Goal: Task Accomplishment & Management: Use online tool/utility

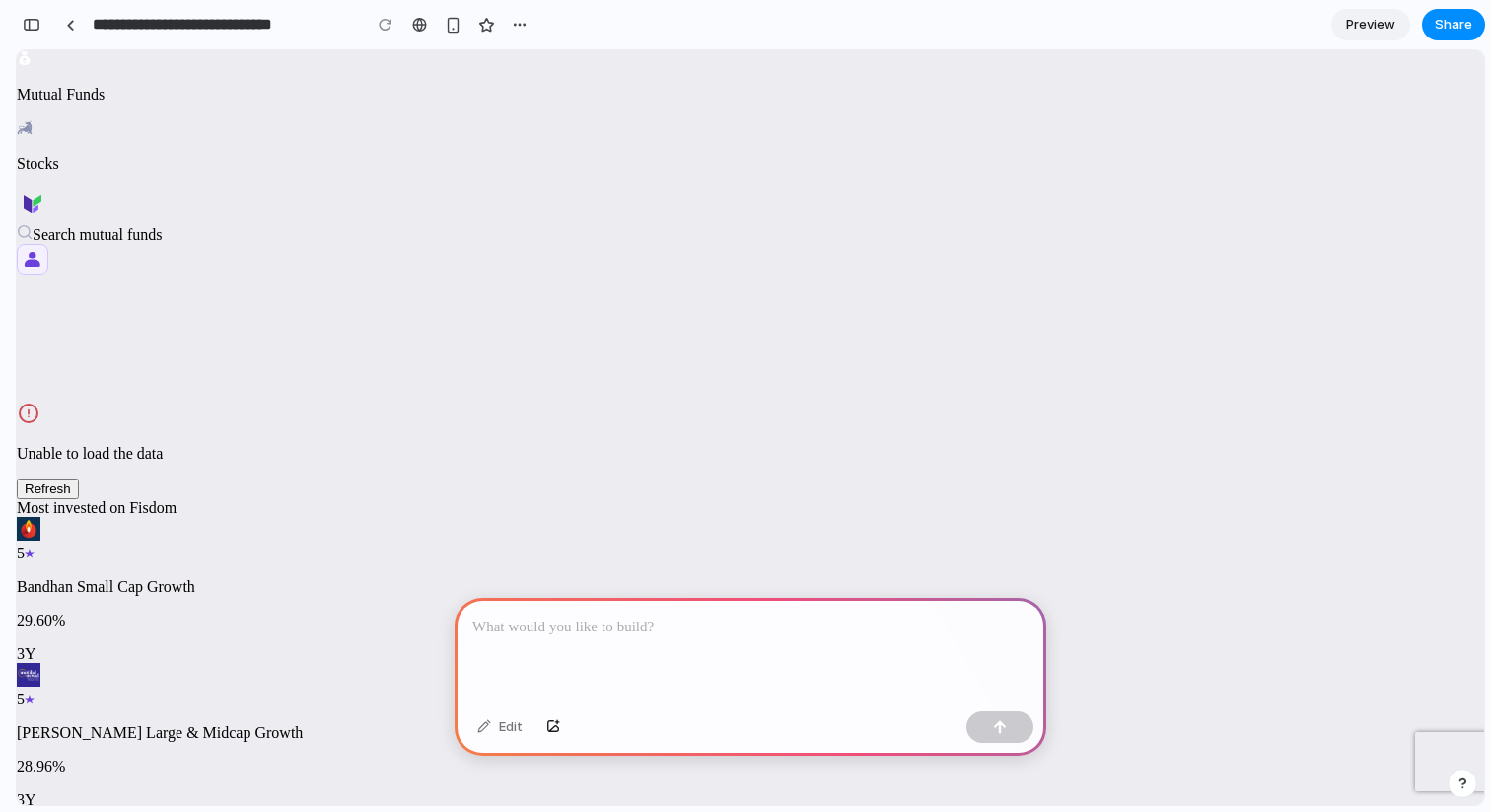
click at [922, 119] on div "Stocks" at bounding box center [750, 146] width 1468 height 54
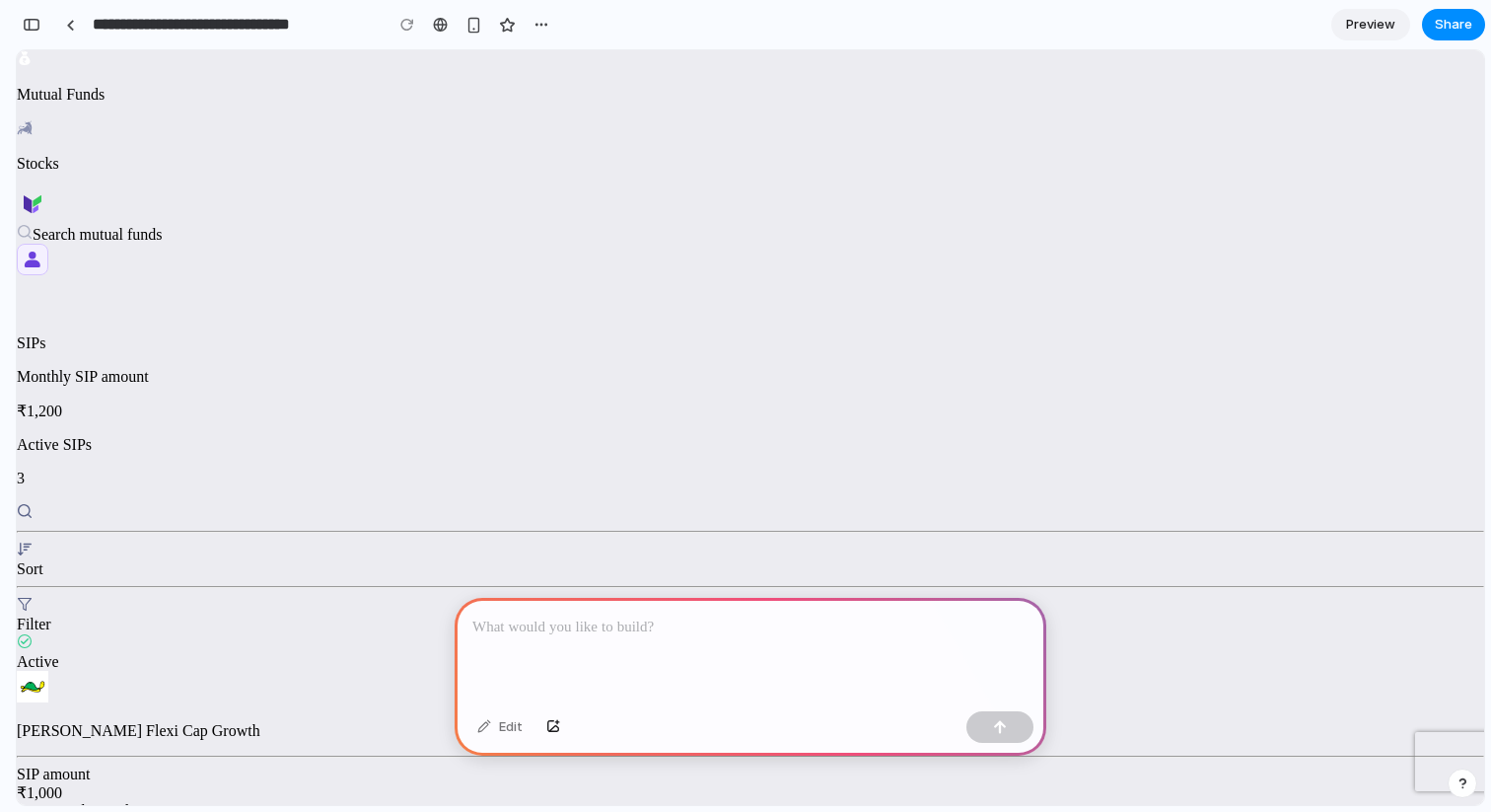
click at [1356, 23] on span "Preview" at bounding box center [1372, 25] width 50 height 20
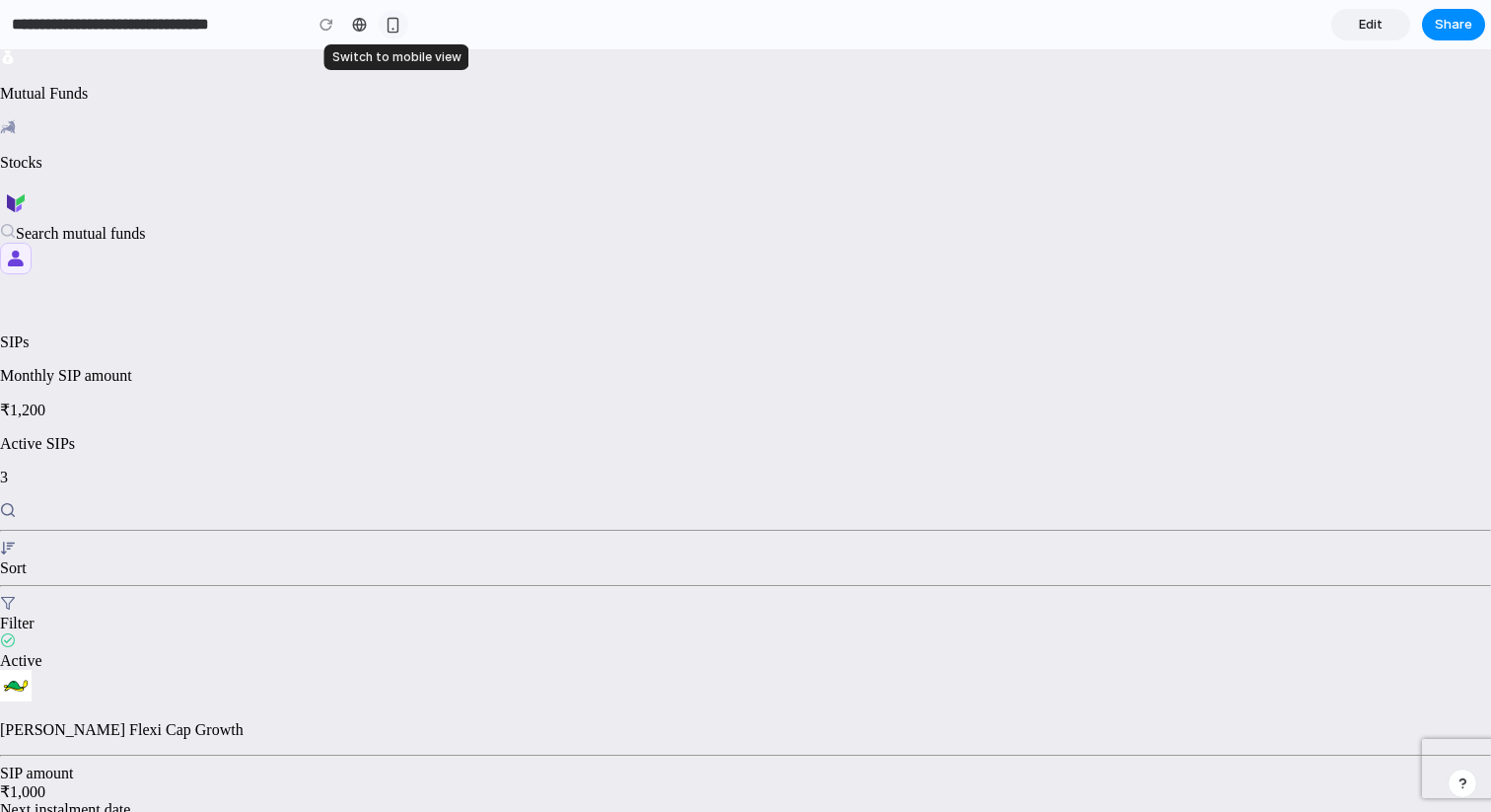
click at [385, 16] on button "button" at bounding box center [394, 25] width 30 height 30
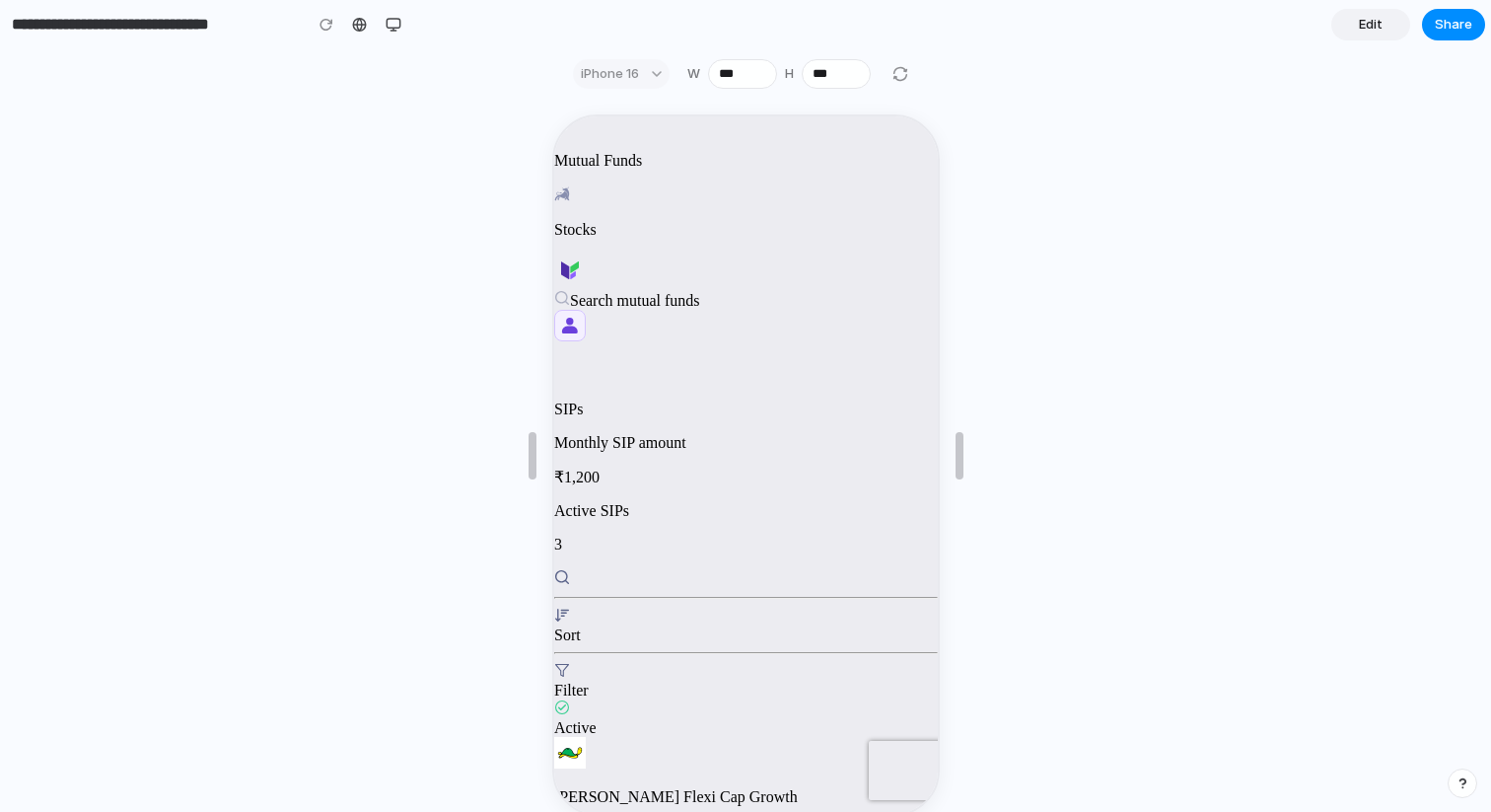
scroll to position [154, 0]
click at [397, 23] on div "button" at bounding box center [394, 25] width 16 height 16
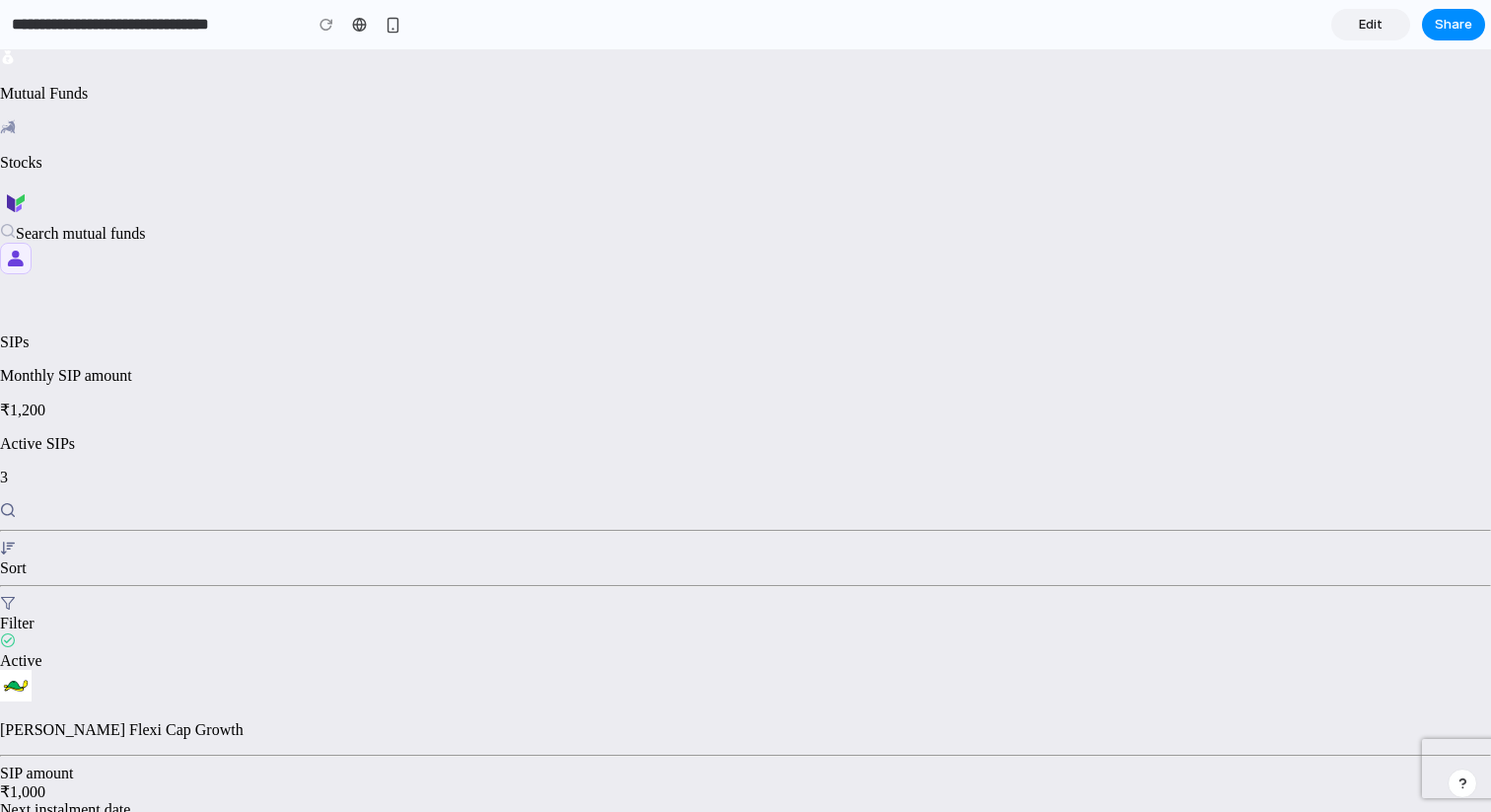
scroll to position [0, 0]
click at [1348, 28] on link "Edit" at bounding box center [1371, 25] width 79 height 32
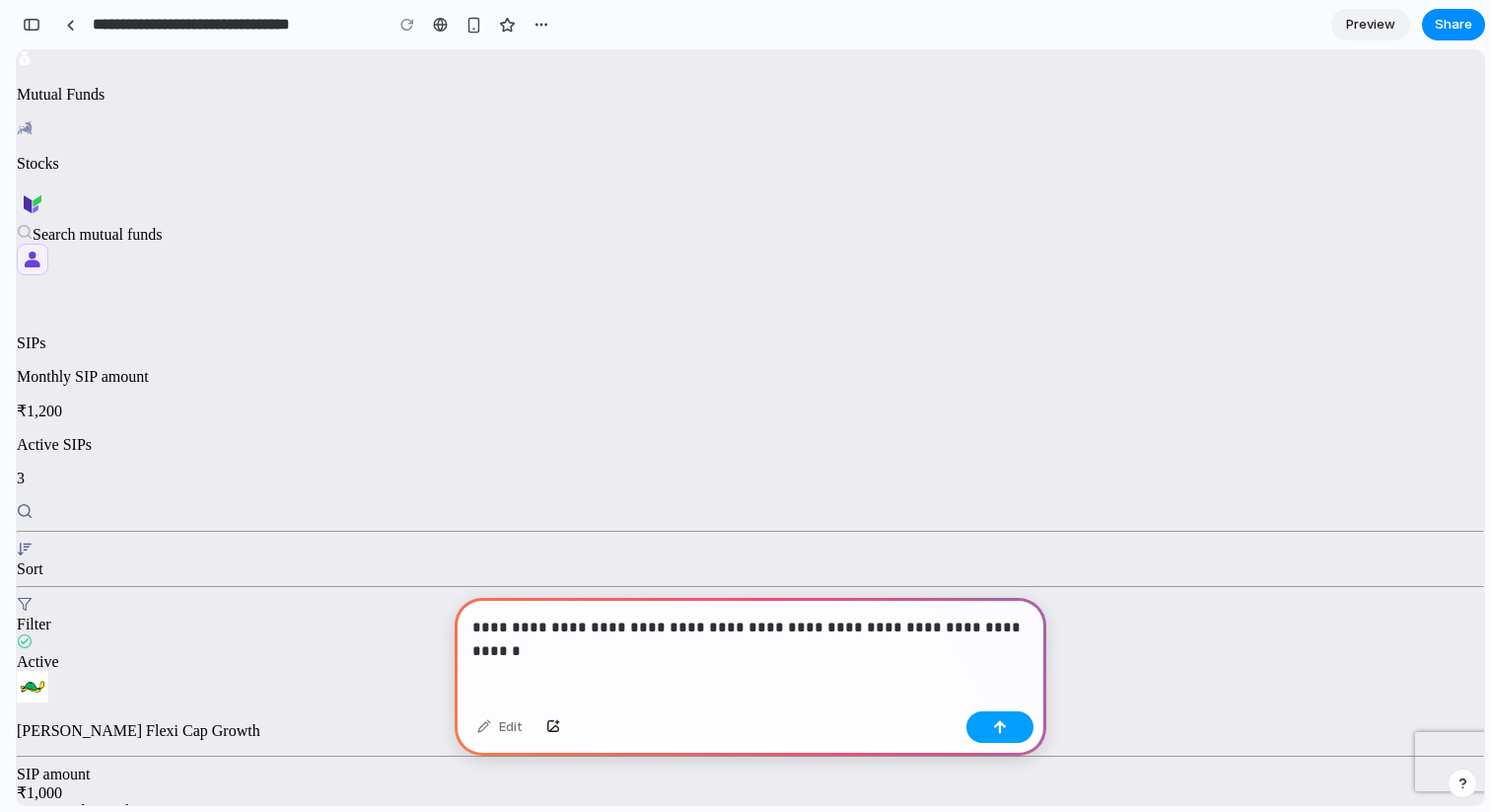
click at [987, 724] on button "button" at bounding box center [1000, 728] width 67 height 32
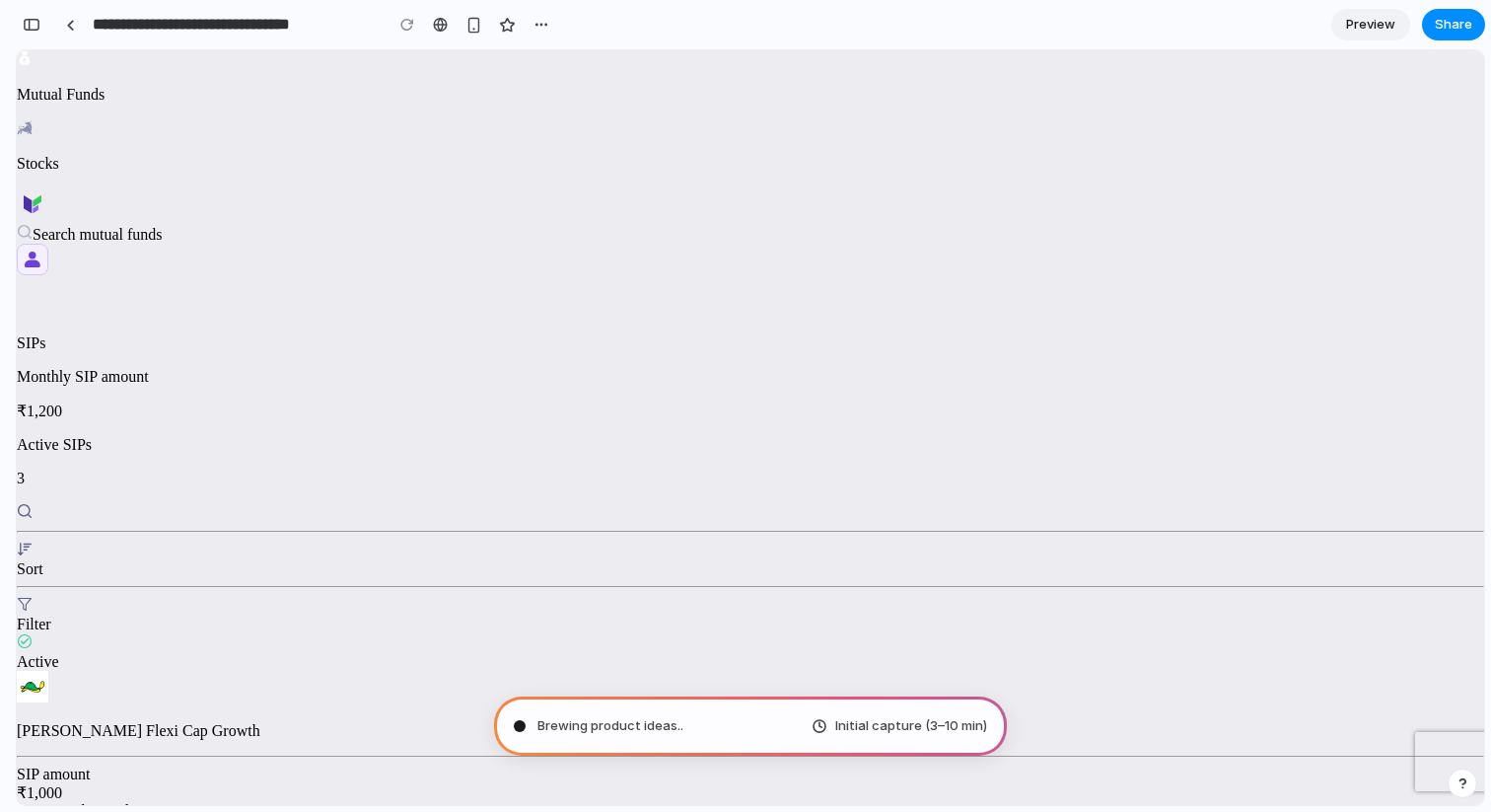
type input "**********"
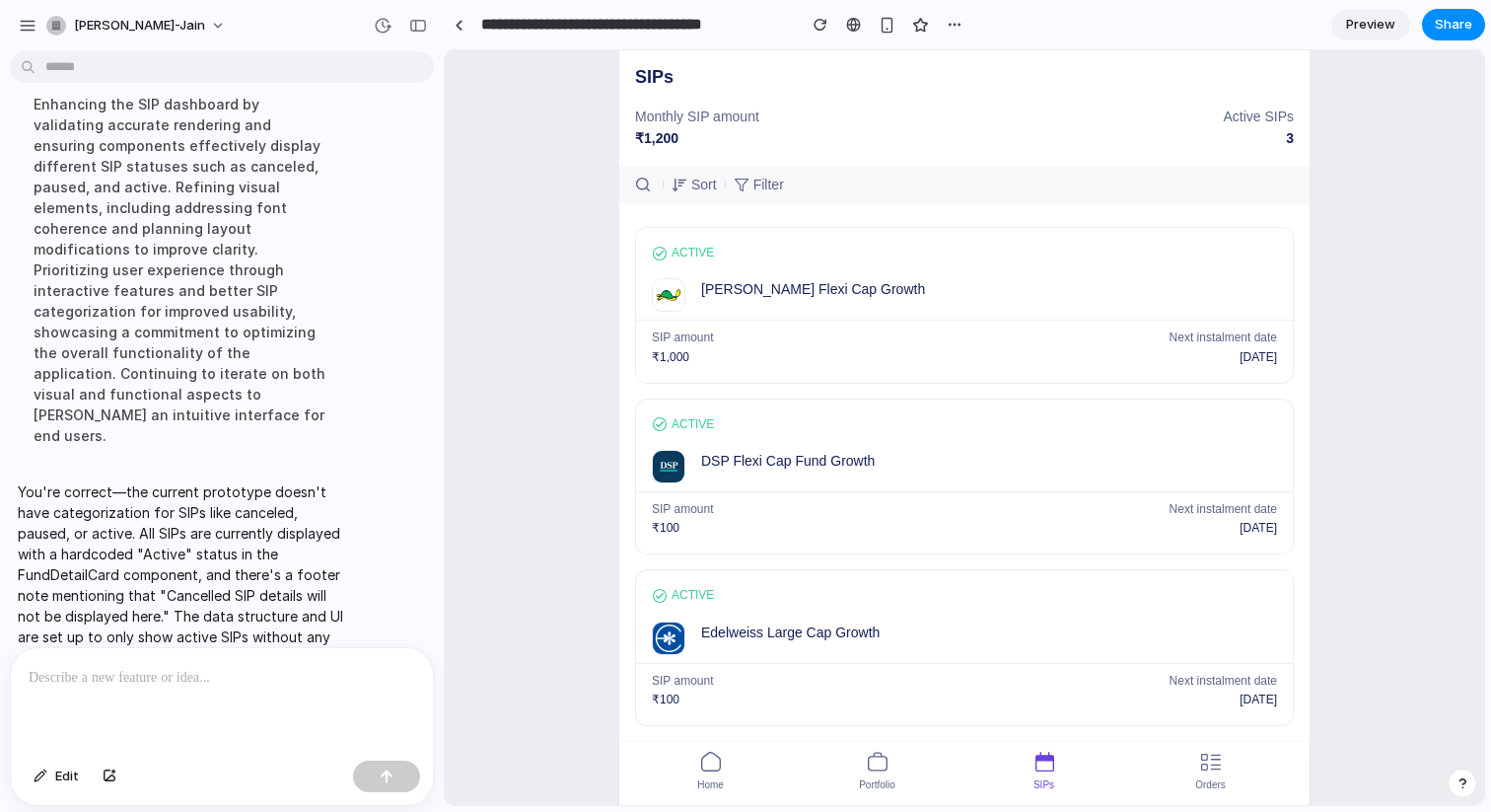
click at [761, 182] on div "Filter" at bounding box center [768, 185] width 31 height 22
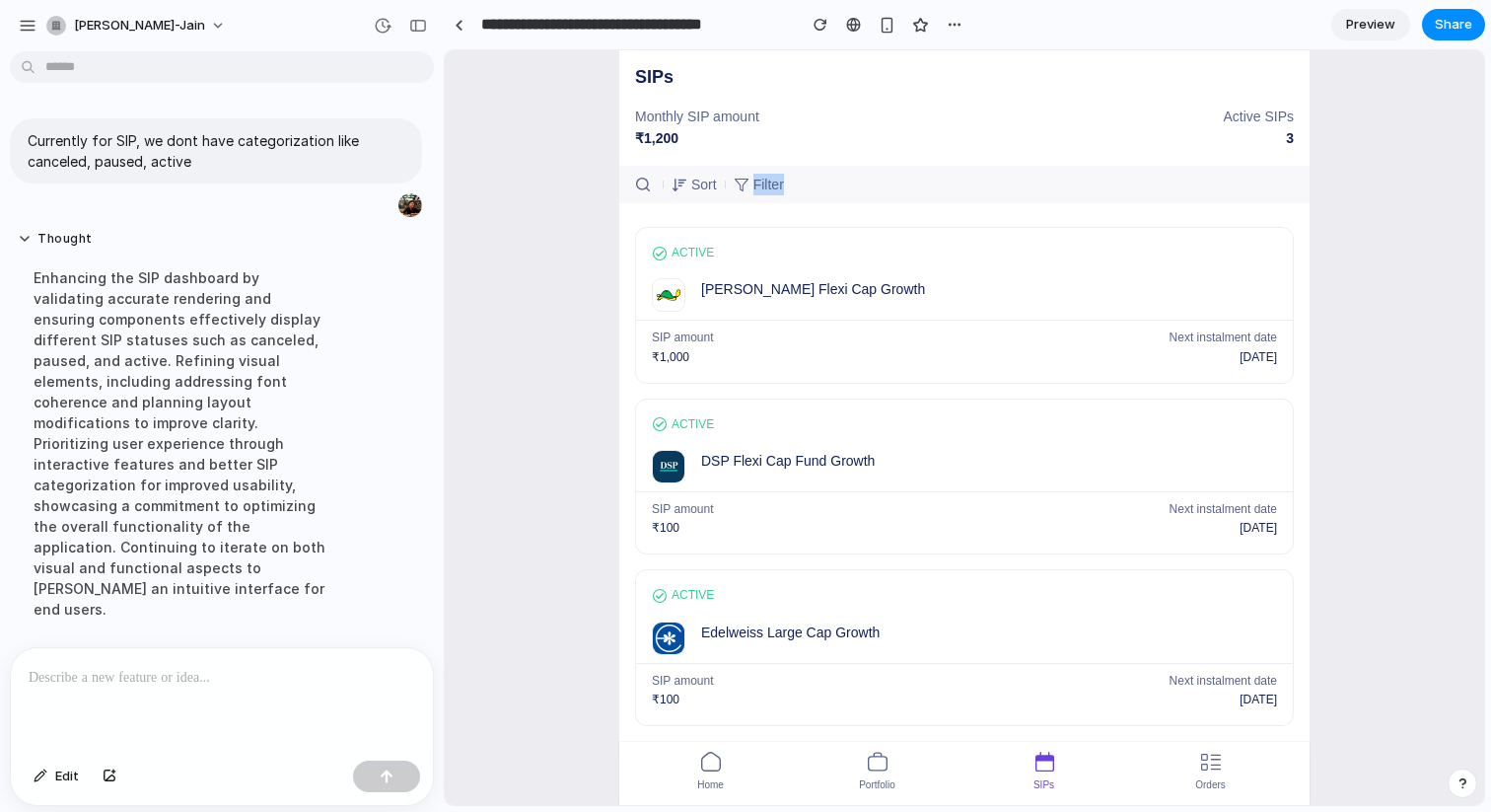
scroll to position [79, 0]
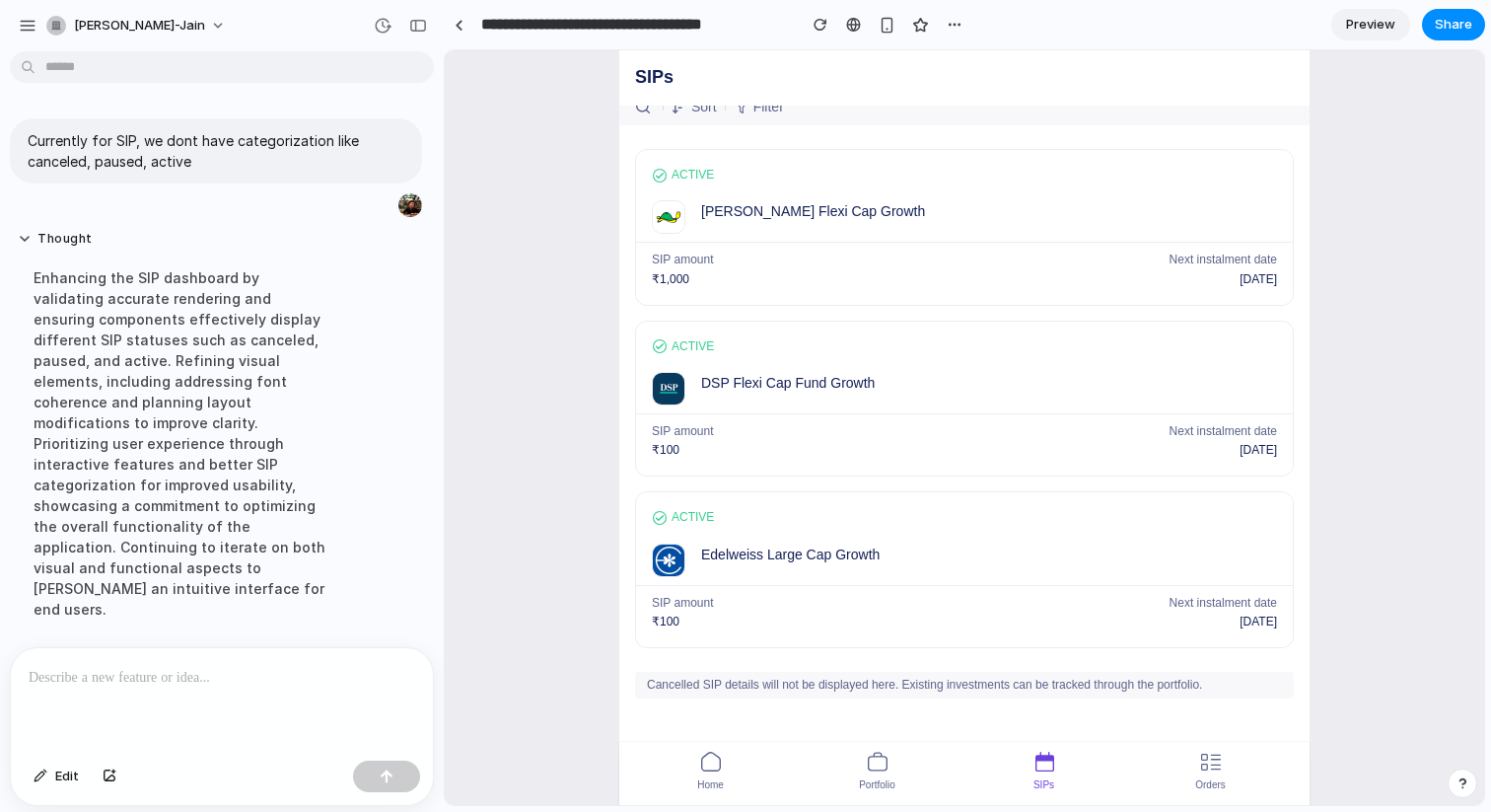
click at [733, 302] on div "SIP amount ₹1,000 Next instalment date 09 Oct 2025" at bounding box center [964, 273] width 657 height 62
click at [680, 360] on div "Active DSP Flexi Cap Fund Growth" at bounding box center [964, 368] width 657 height 91
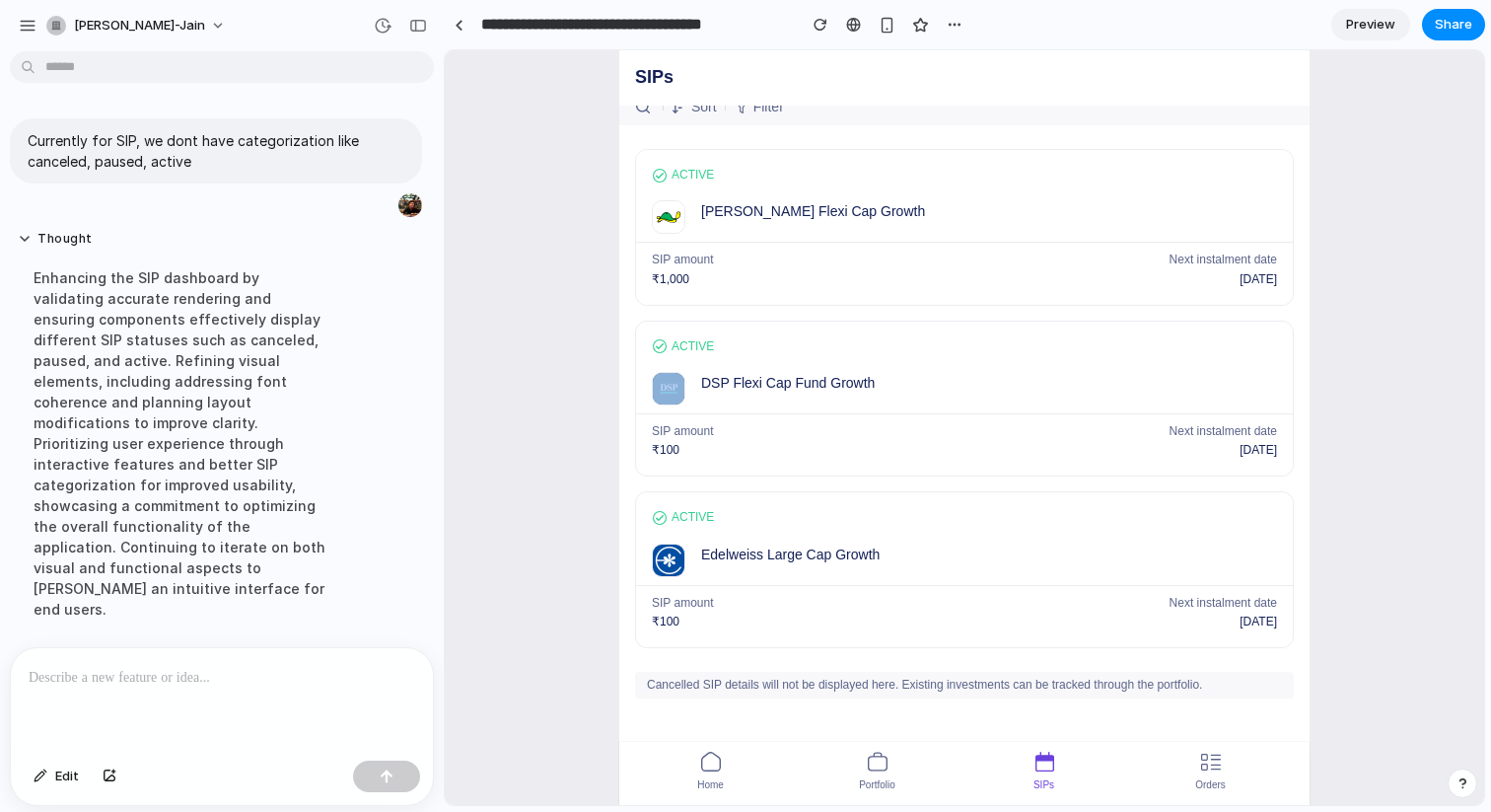
scroll to position [0, 0]
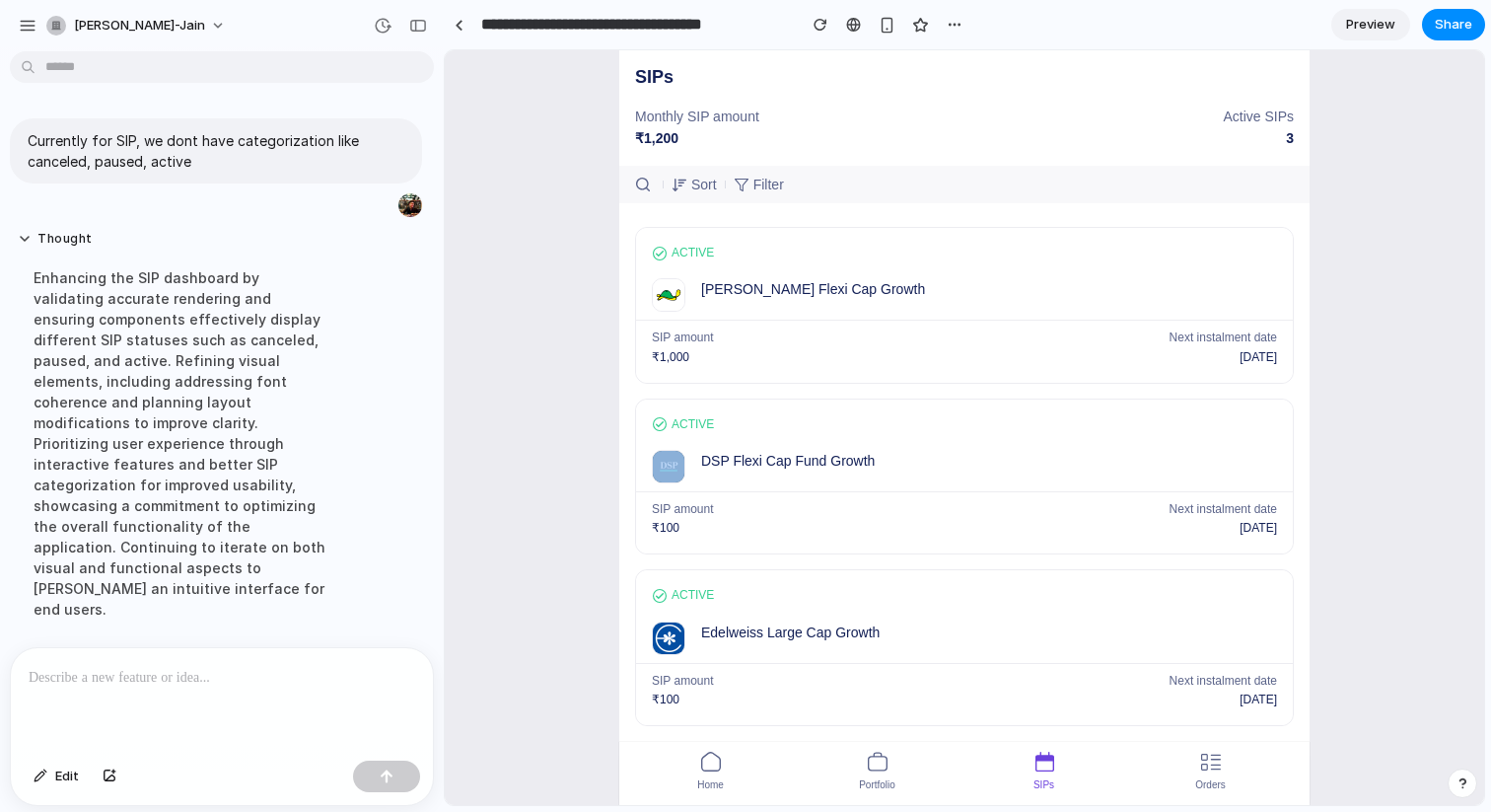
click at [749, 177] on icon at bounding box center [742, 185] width 16 height 16
click at [955, 29] on div "button" at bounding box center [955, 25] width 16 height 16
click at [894, 72] on div "Duplicate Delete" at bounding box center [746, 406] width 1491 height 812
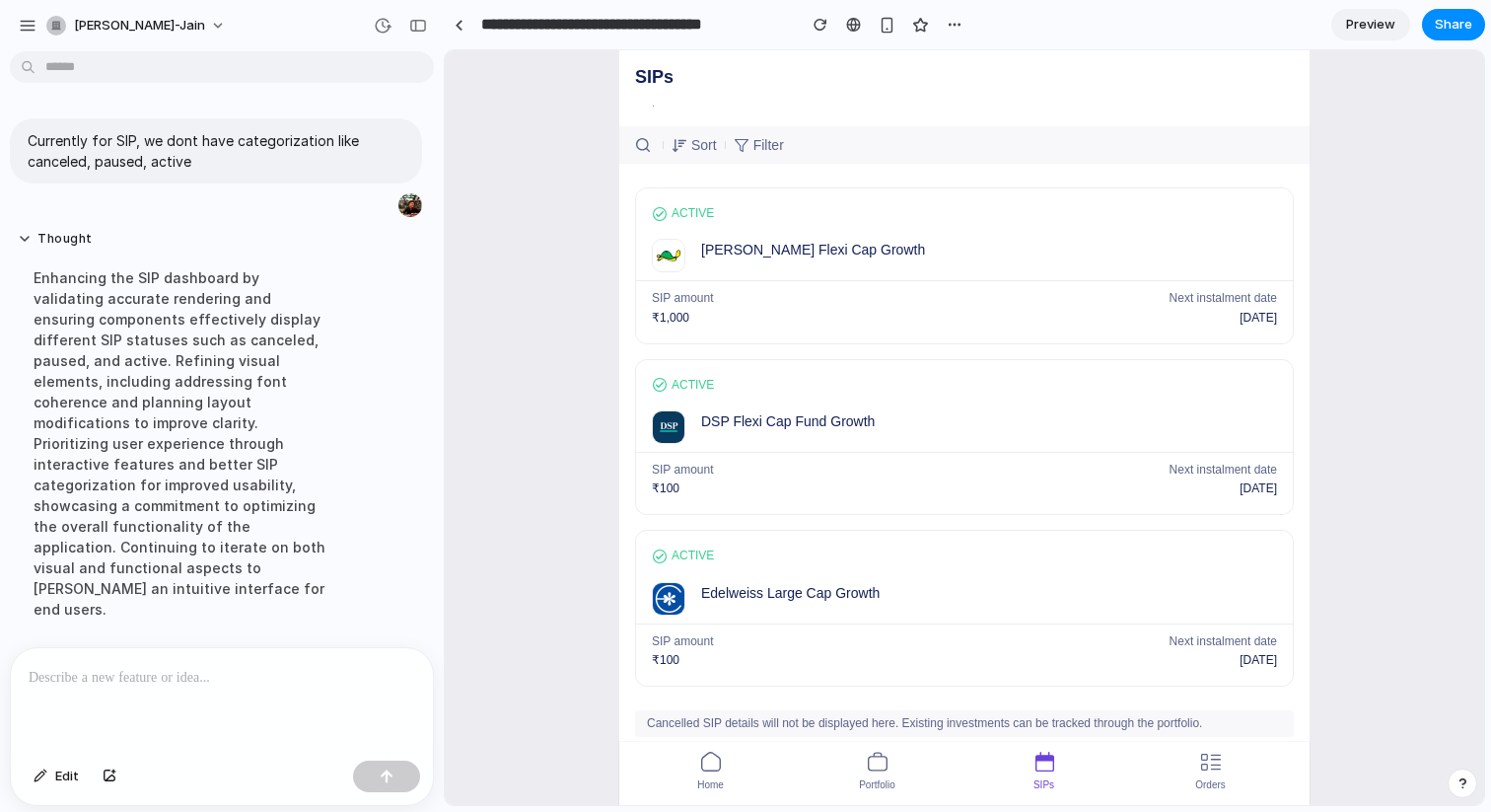
scroll to position [79, 0]
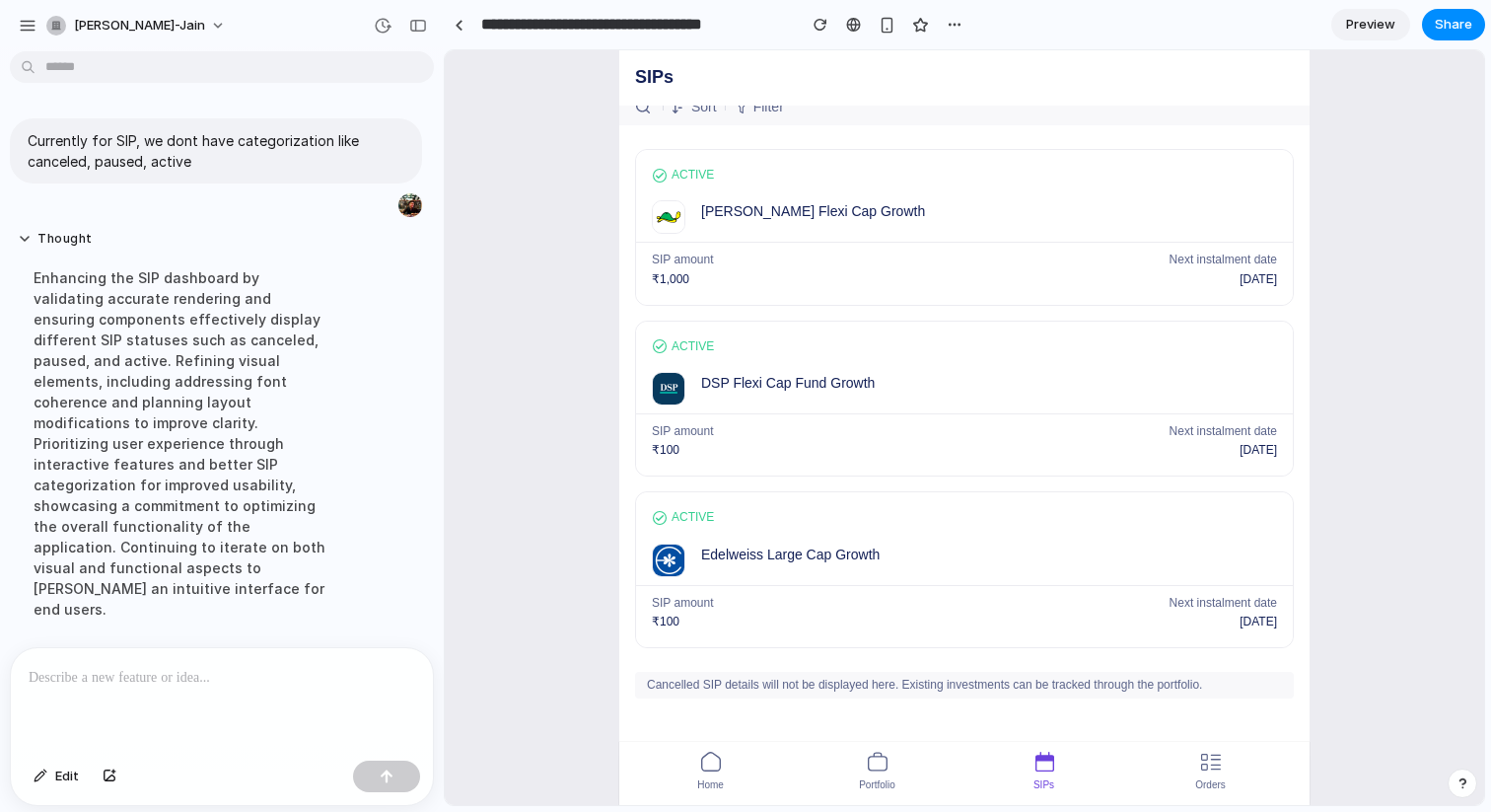
click at [130, 693] on div at bounding box center [222, 700] width 422 height 104
click at [388, 788] on button "button" at bounding box center [386, 776] width 67 height 32
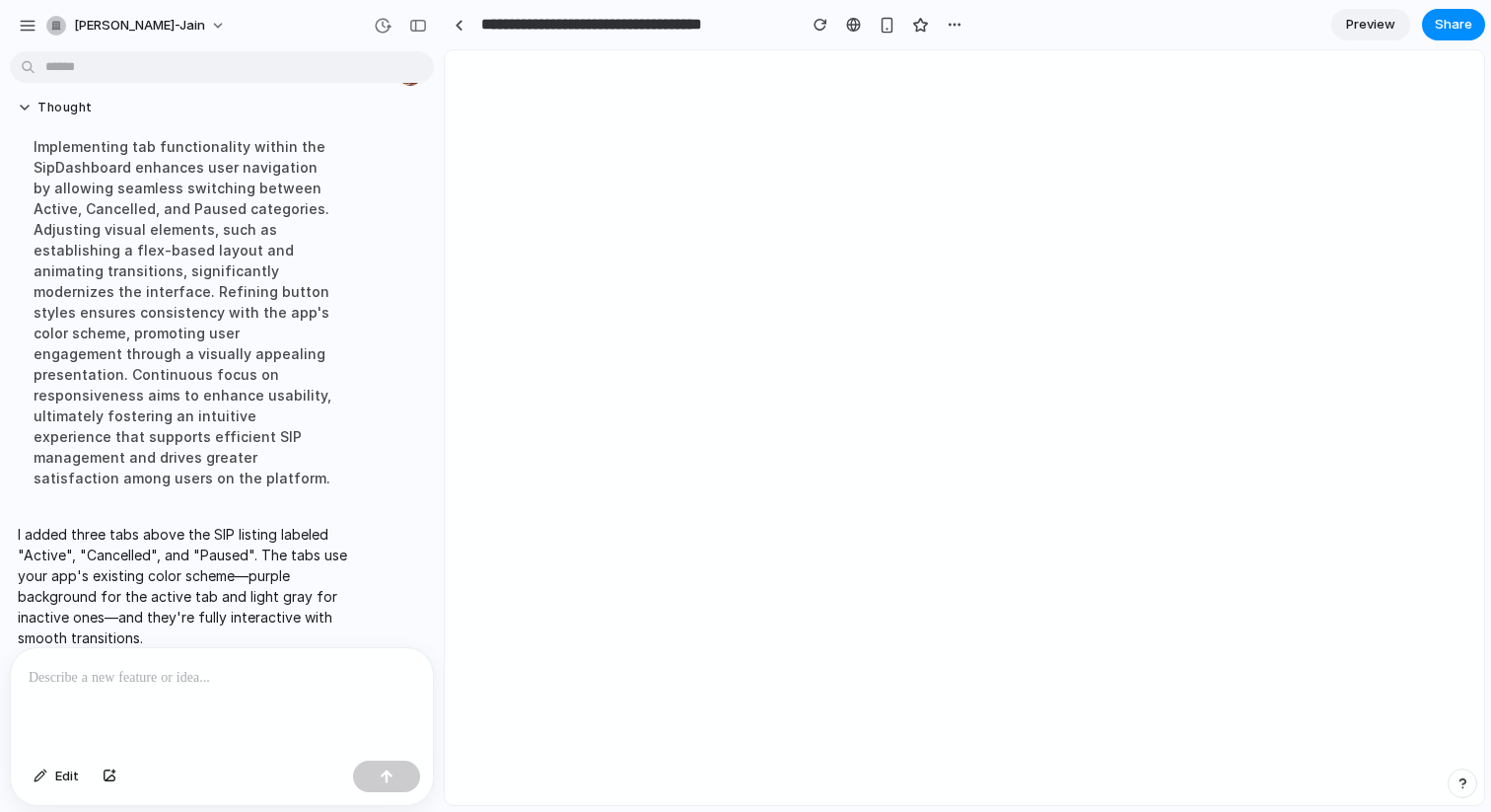
scroll to position [0, 0]
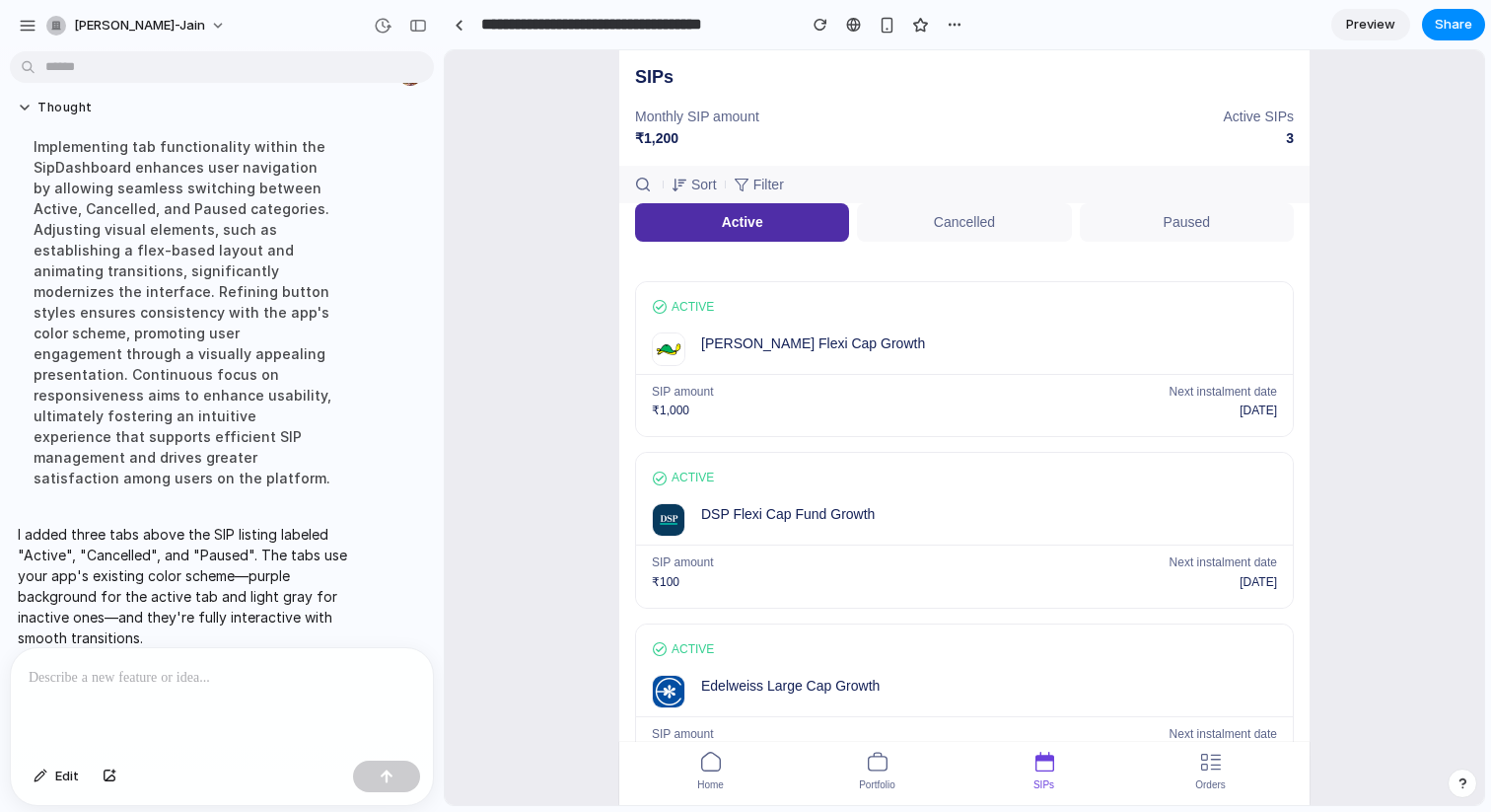
click at [891, 190] on div "Sort Filter" at bounding box center [964, 185] width 691 height 38
click at [931, 233] on button "Cancelled" at bounding box center [963, 222] width 214 height 38
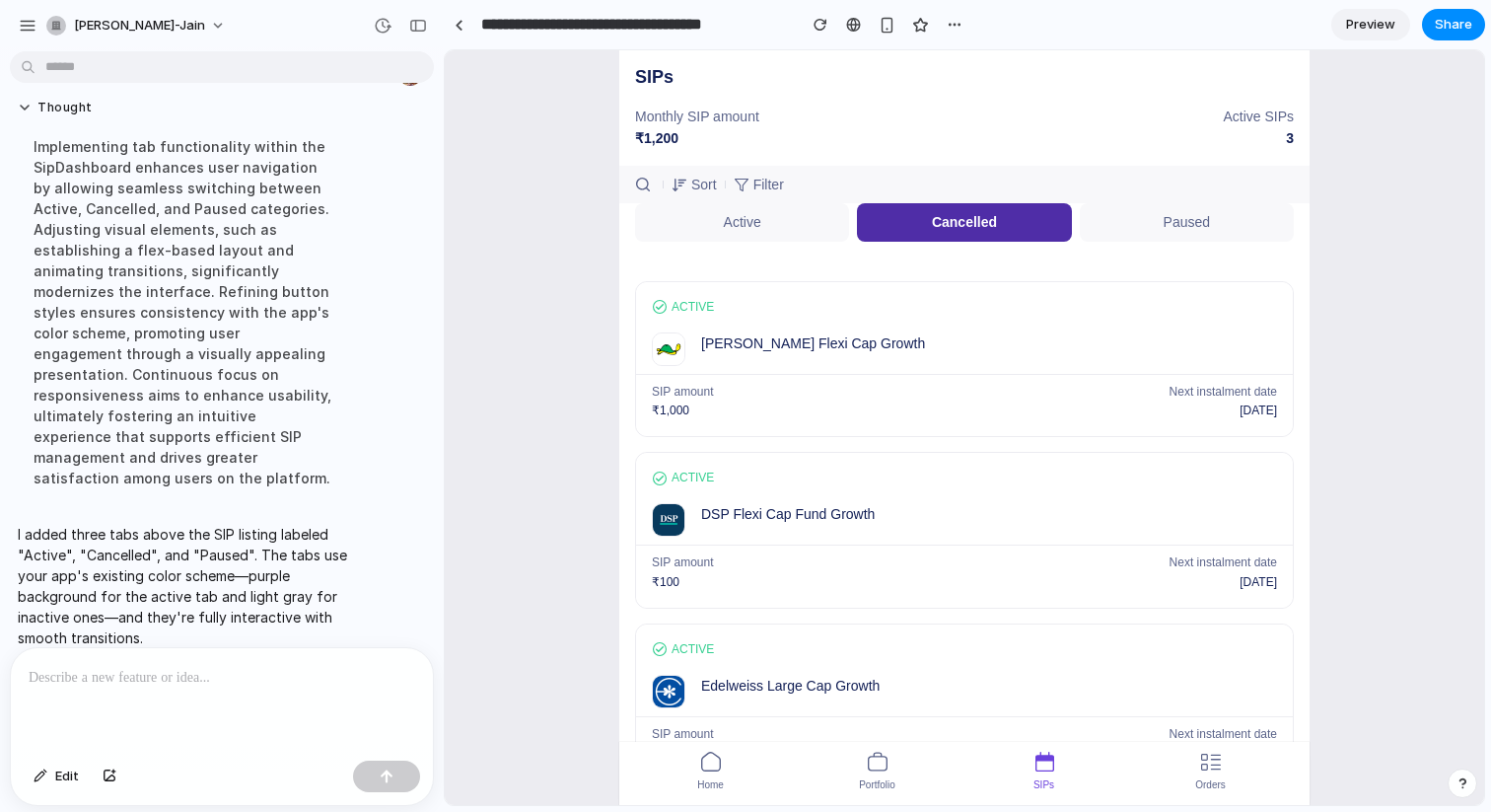
click at [1144, 222] on button "Paused" at bounding box center [1187, 222] width 214 height 38
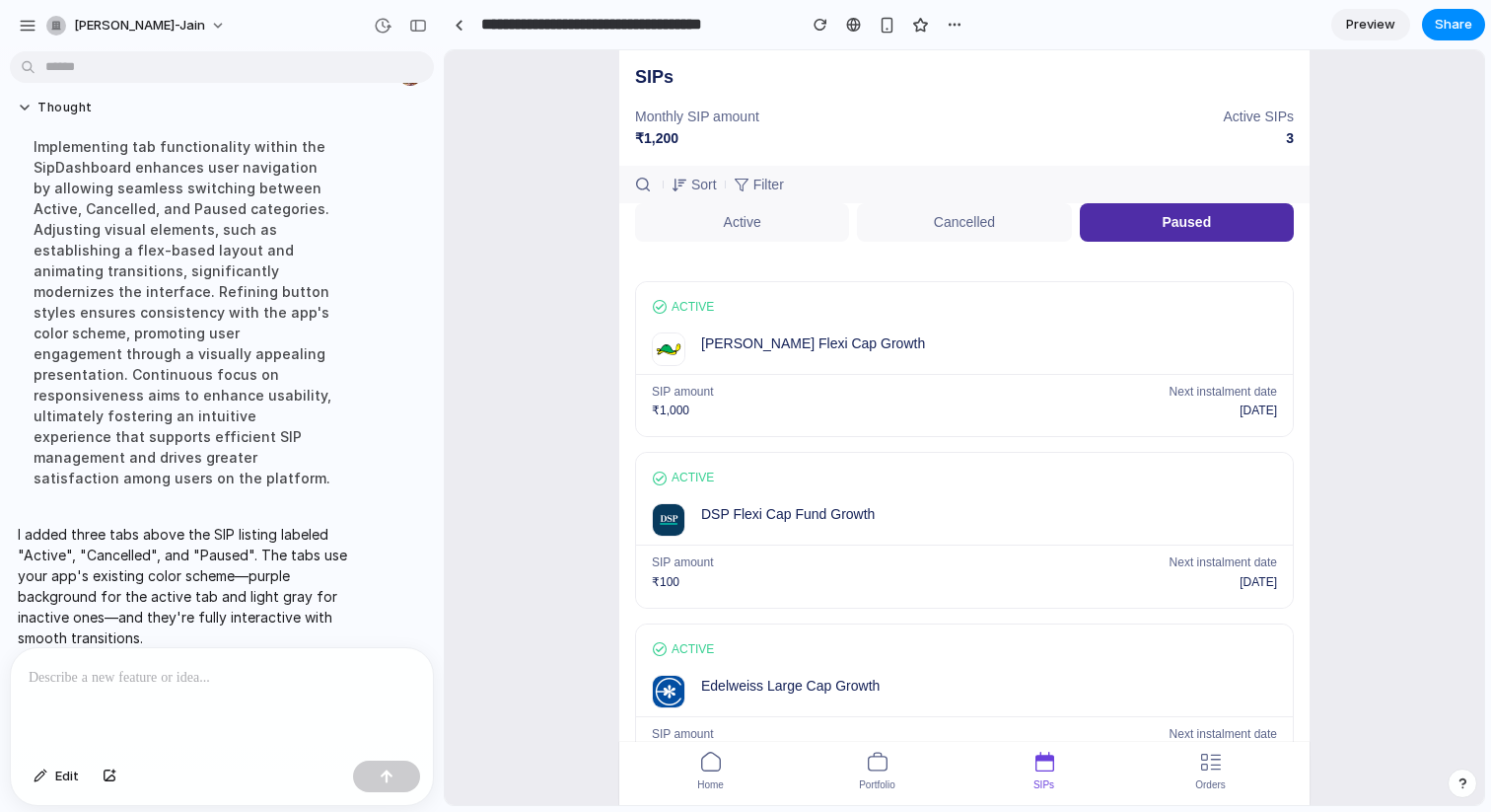
click at [778, 222] on button "Active" at bounding box center [742, 222] width 214 height 38
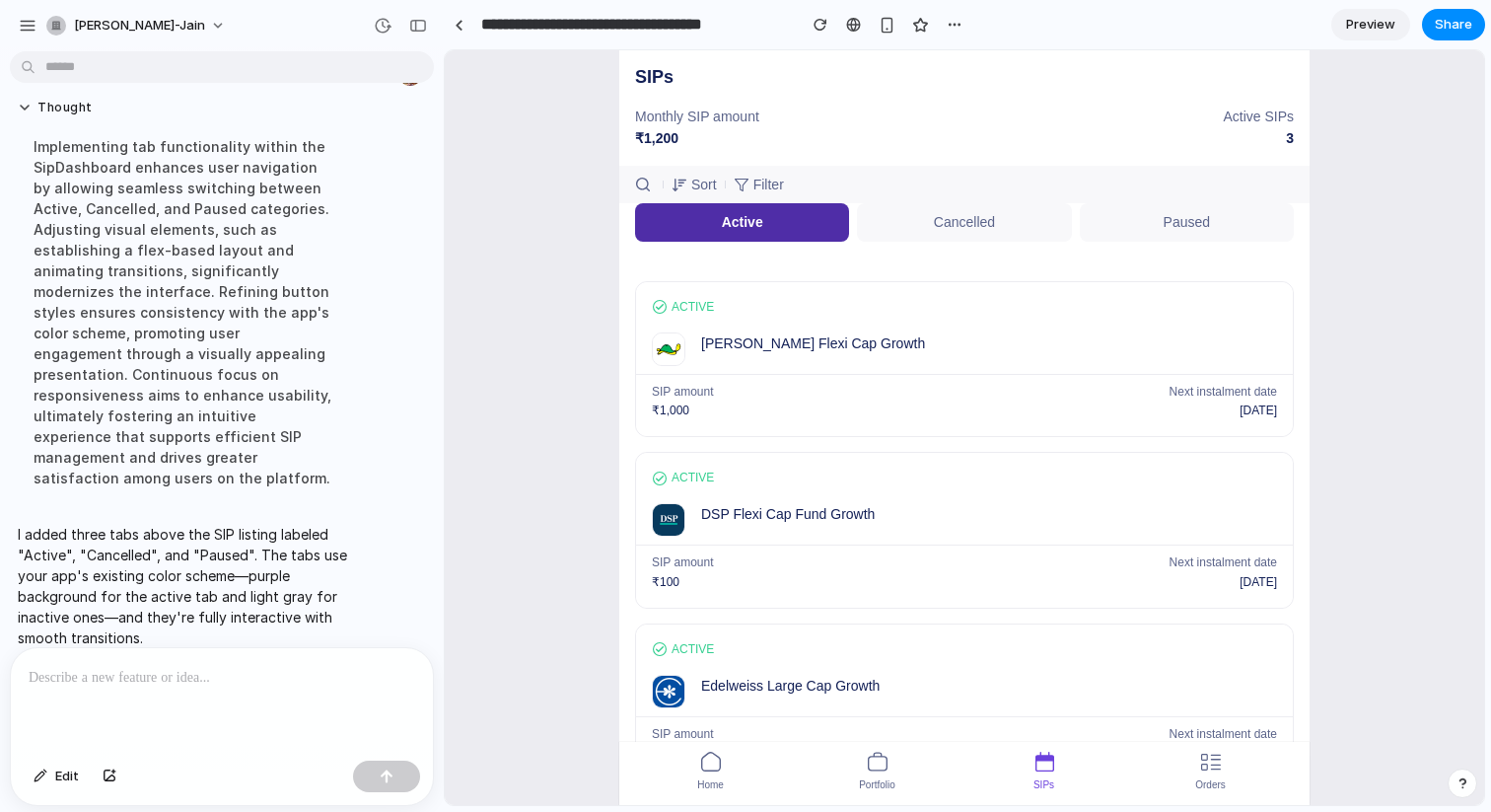
click at [894, 208] on button "Cancelled" at bounding box center [963, 222] width 214 height 38
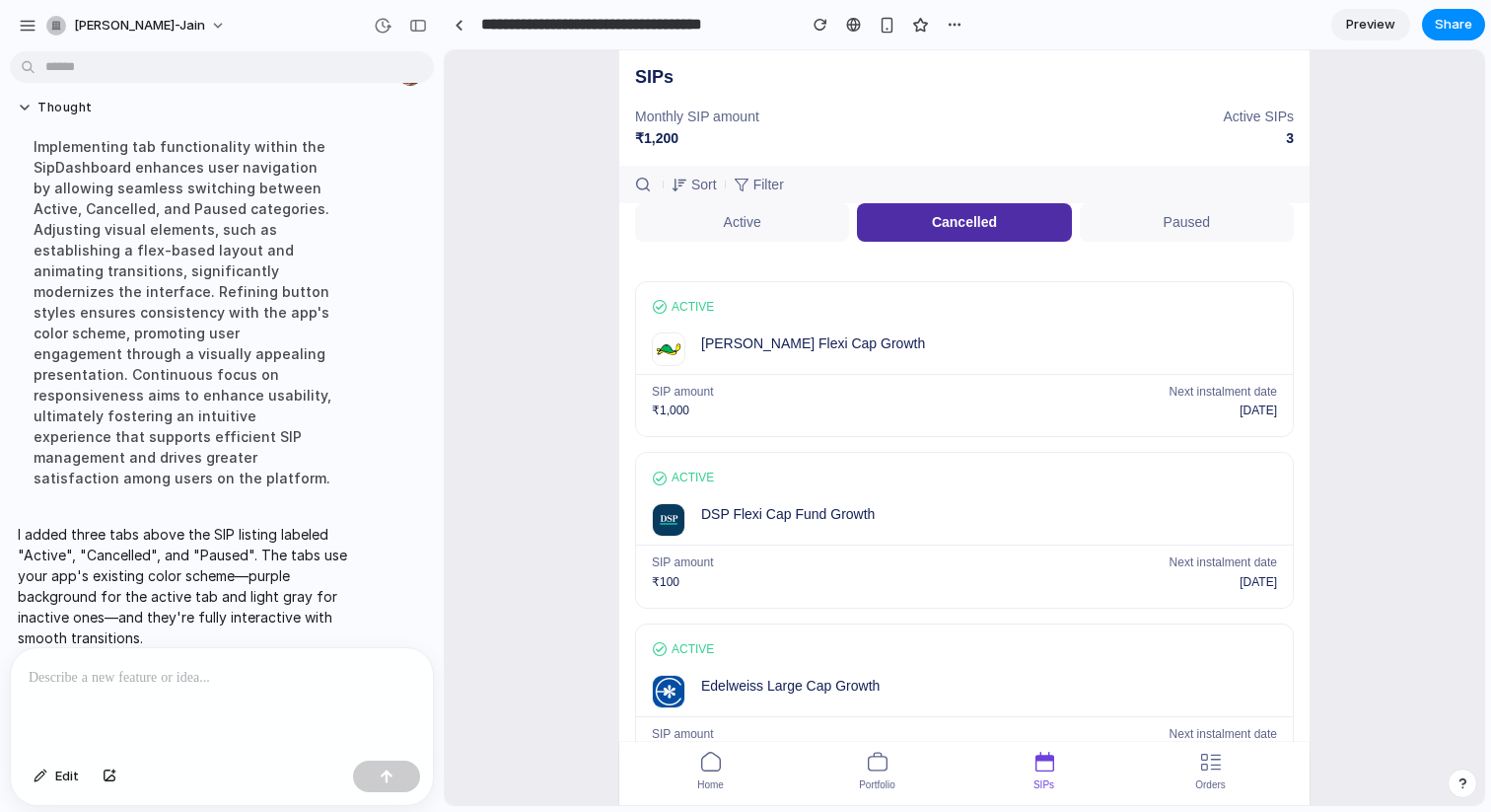
click at [1164, 221] on button "Paused" at bounding box center [1187, 222] width 214 height 38
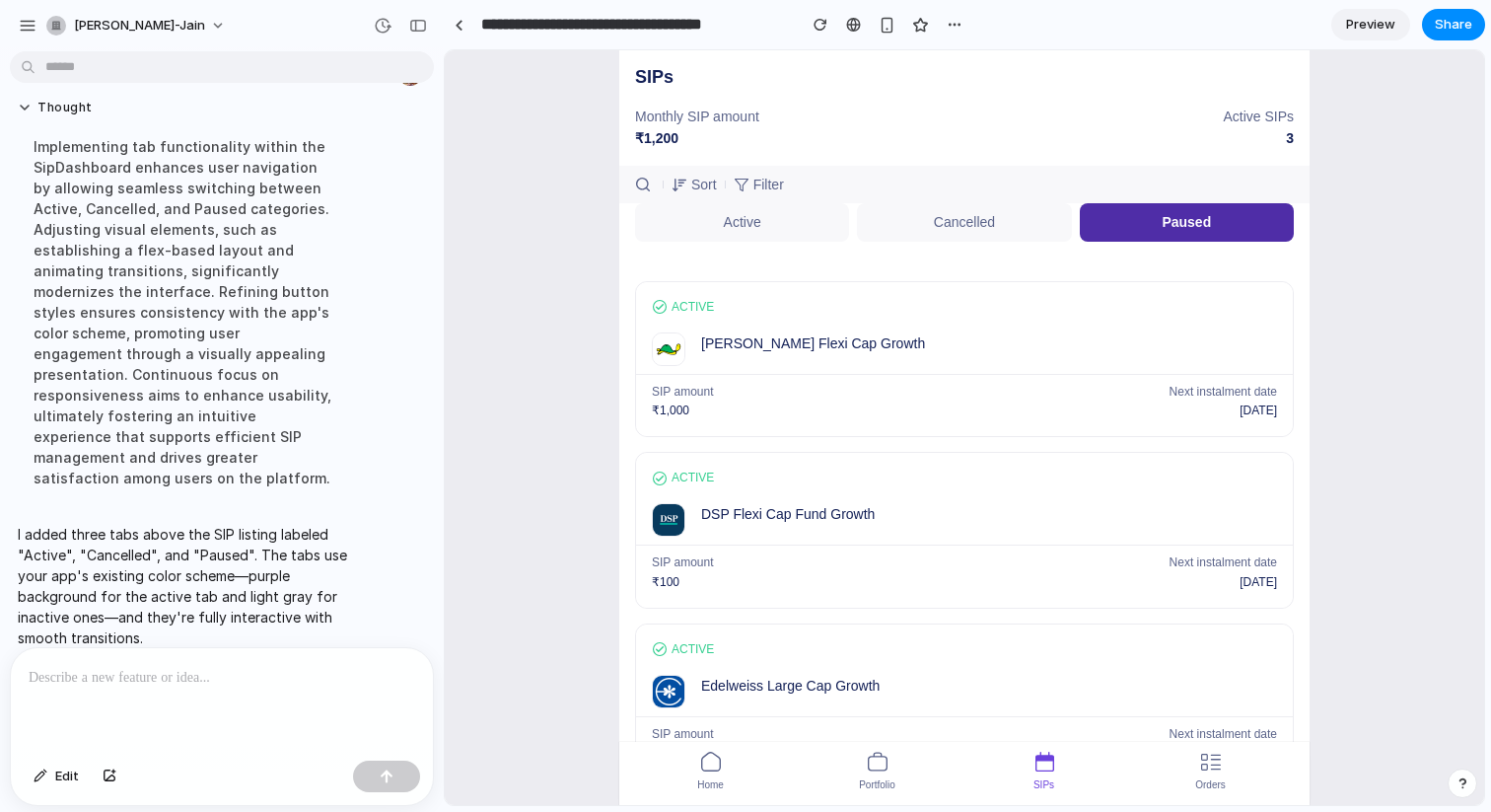
click at [1458, 774] on button "button" at bounding box center [1463, 783] width 30 height 30
click at [1411, 450] on div "Mutual Funds Stocks Search mutual funds SIPs Monthly SIP amount ₹1,200 Active S…" at bounding box center [965, 427] width 1040 height 754
click at [999, 174] on div "Sort Filter" at bounding box center [964, 185] width 691 height 38
click at [223, 693] on div at bounding box center [222, 700] width 422 height 104
click at [223, 693] on div "***" at bounding box center [222, 700] width 422 height 104
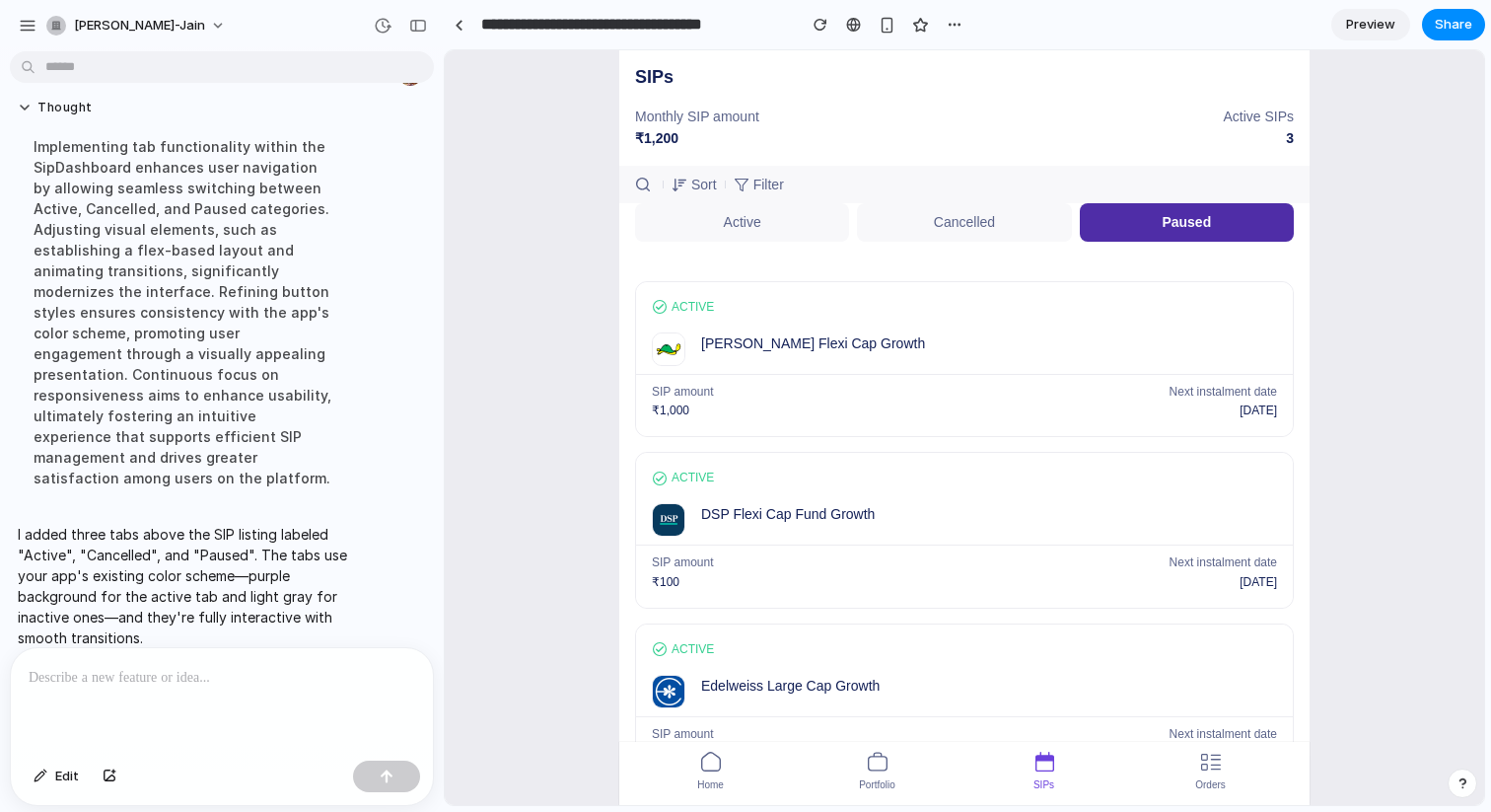
click at [753, 231] on button "Active" at bounding box center [742, 222] width 214 height 38
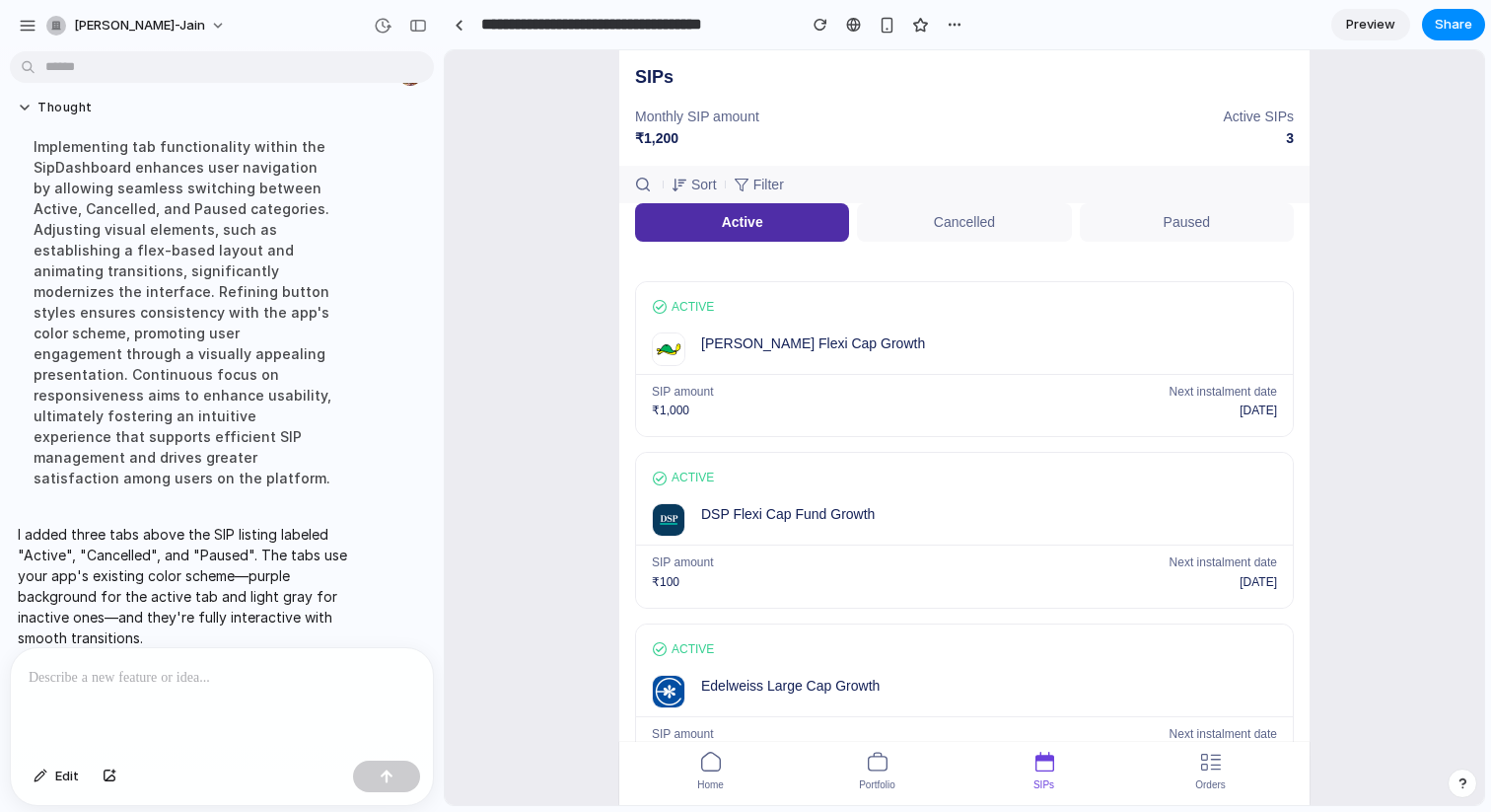
click at [807, 191] on div "Sort Filter" at bounding box center [964, 185] width 691 height 38
click at [168, 683] on p at bounding box center [222, 678] width 387 height 24
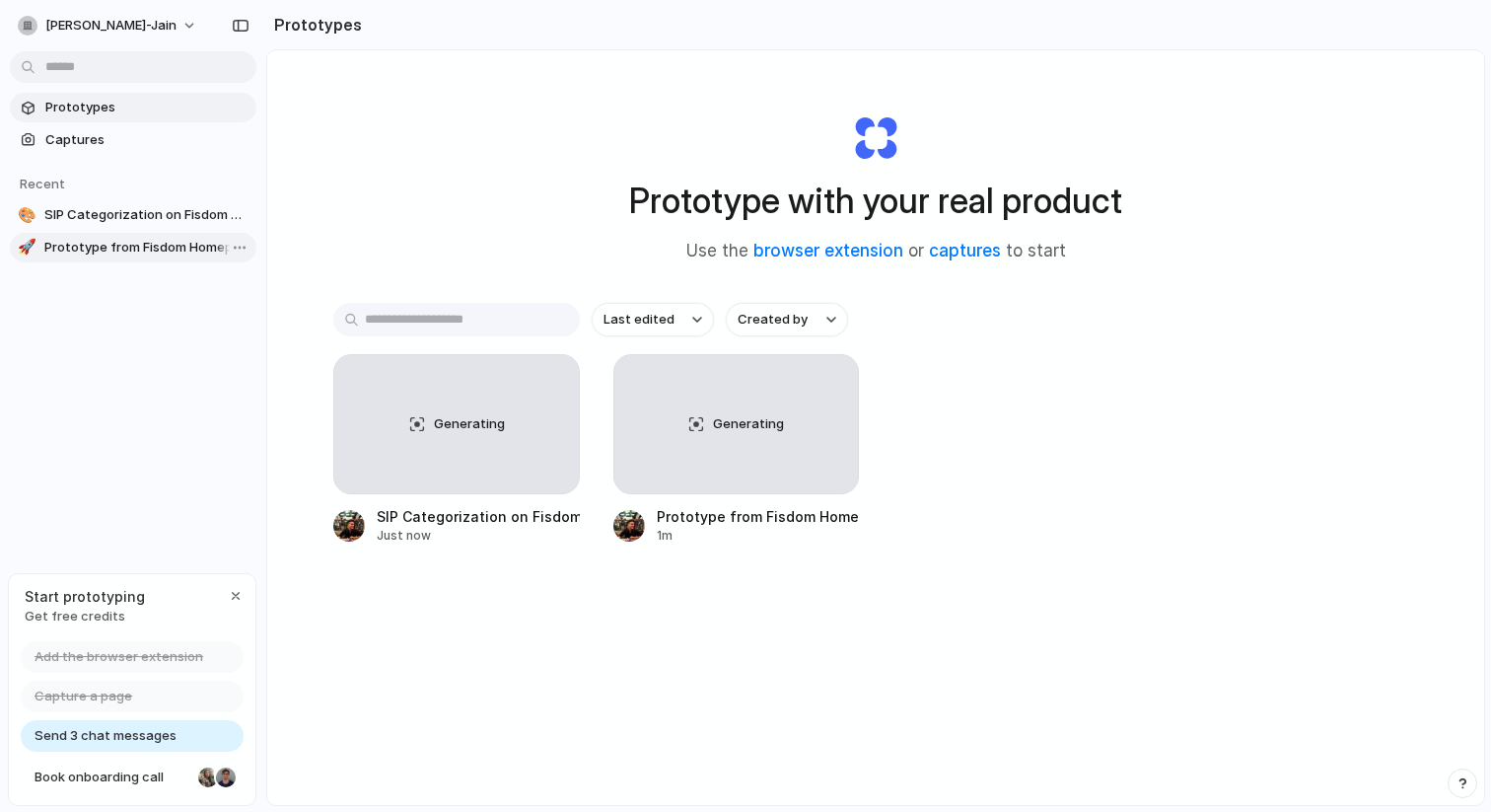
click at [133, 251] on span "Prototype from Fisdom Homepage" at bounding box center [146, 247] width 204 height 20
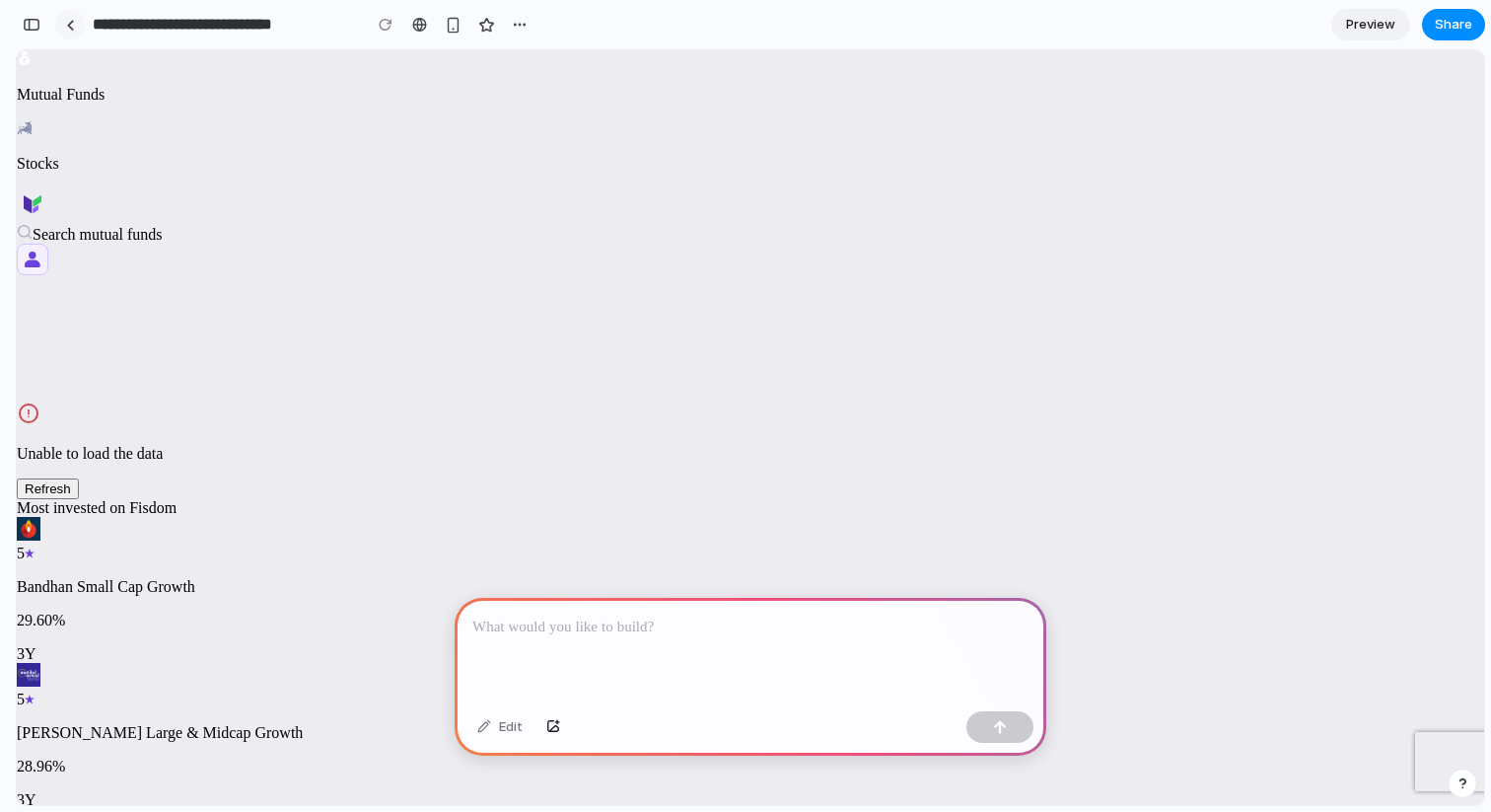
click at [64, 23] on link at bounding box center [71, 25] width 30 height 30
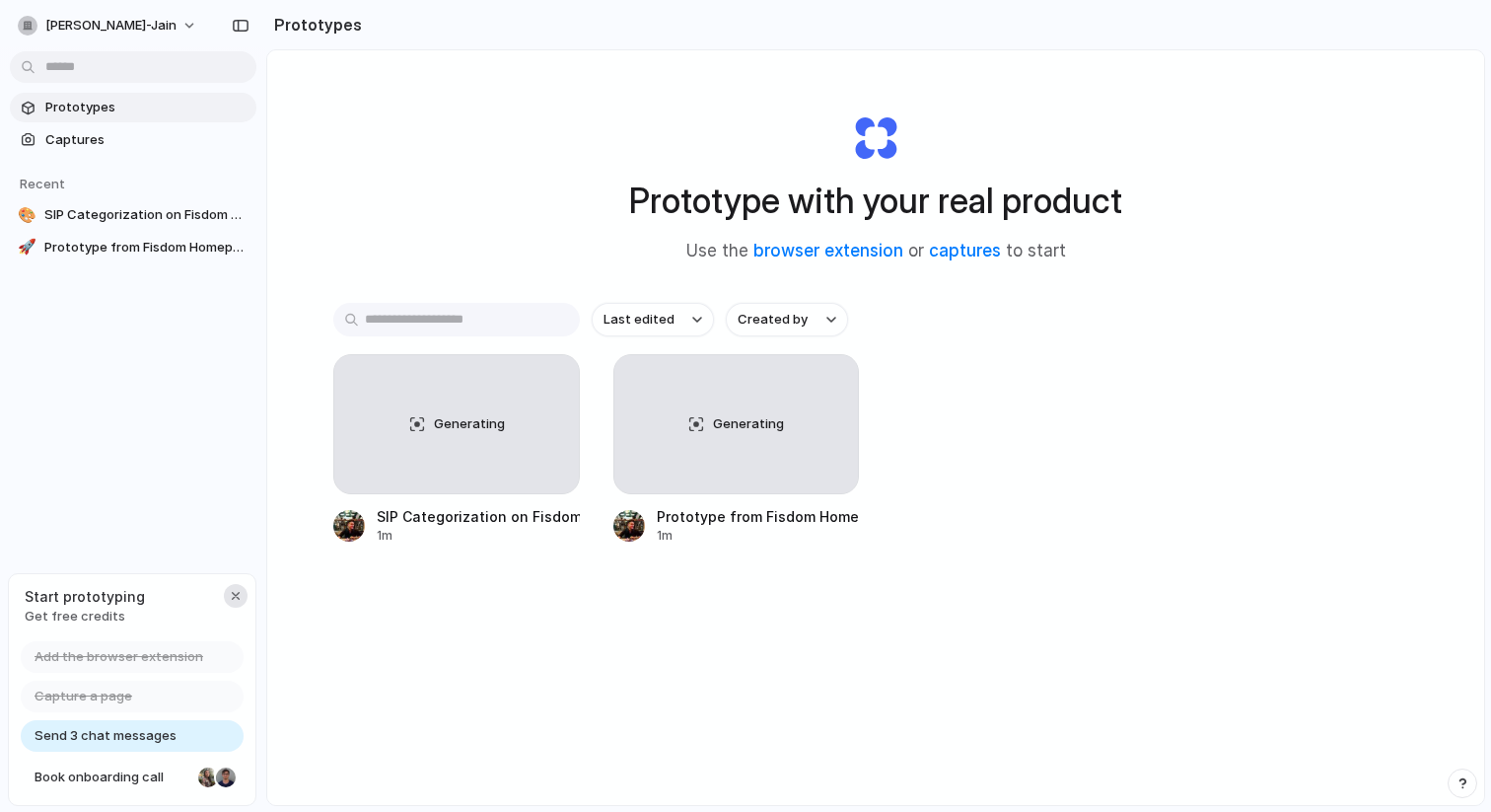
click at [236, 587] on div "button" at bounding box center [236, 595] width 16 height 16
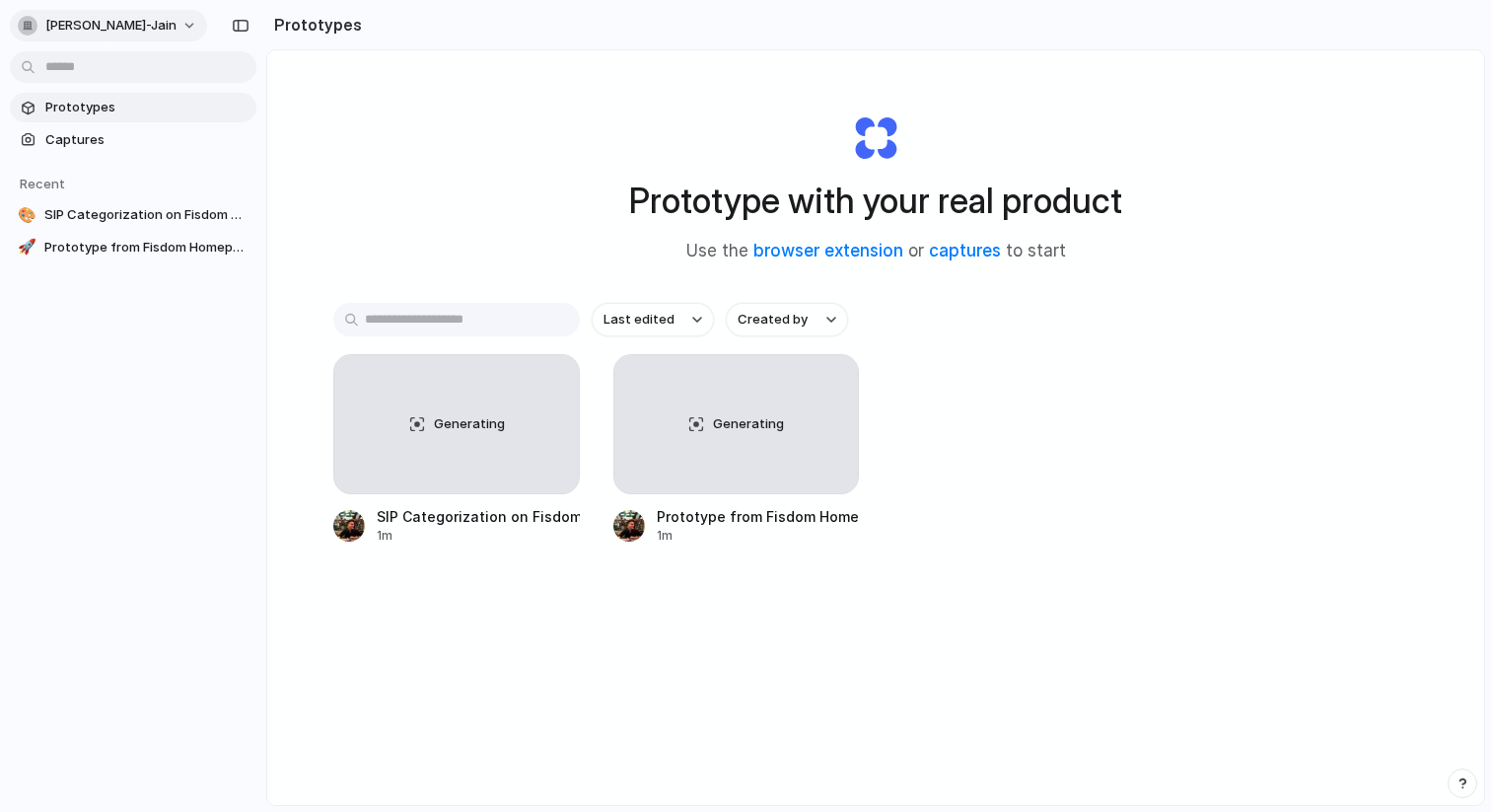
click at [121, 31] on span "[PERSON_NAME]-jain" at bounding box center [111, 26] width 131 height 20
